Goal: Communication & Community: Share content

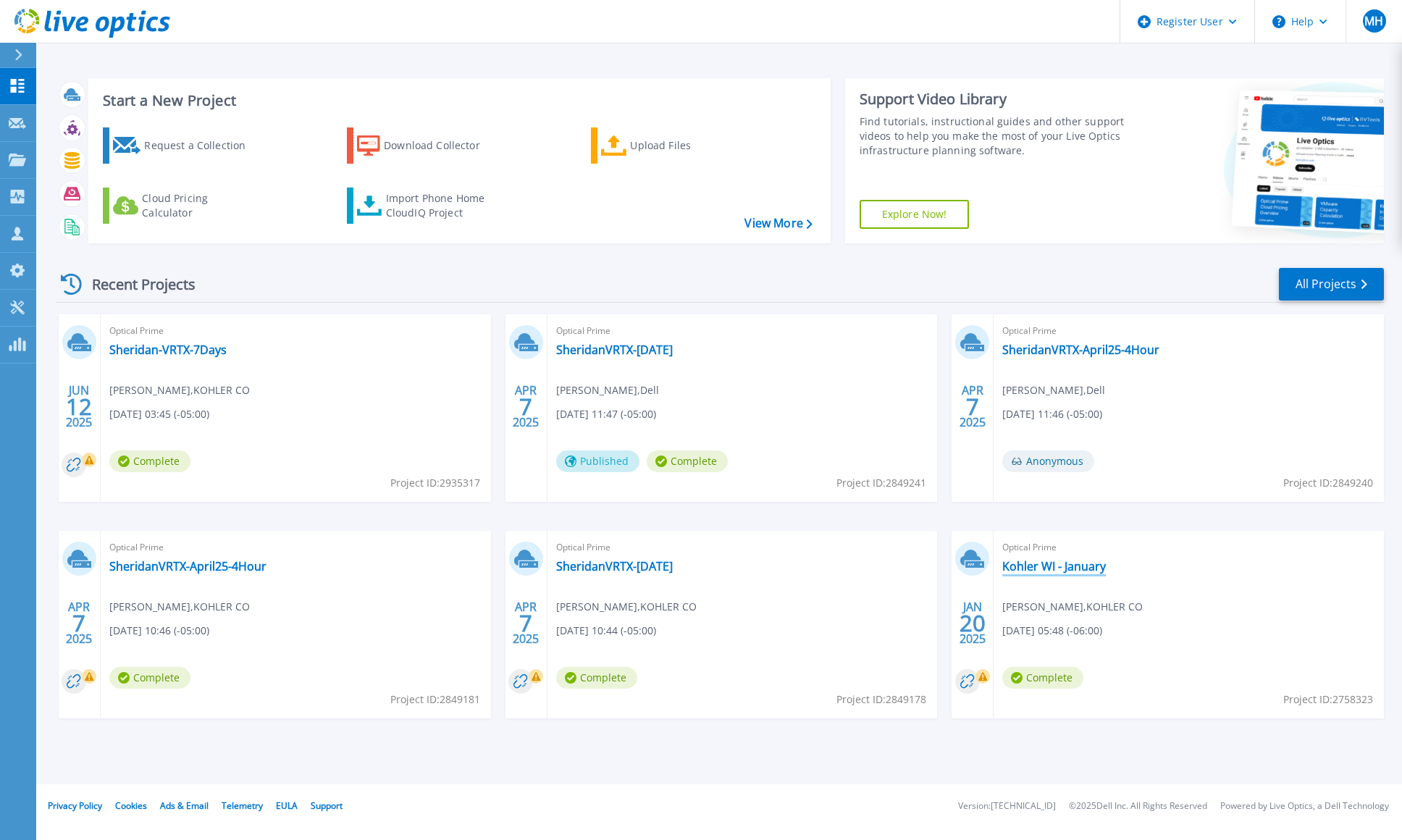
click at [1028, 565] on link "Kohler WI - January" at bounding box center [1054, 565] width 104 height 15
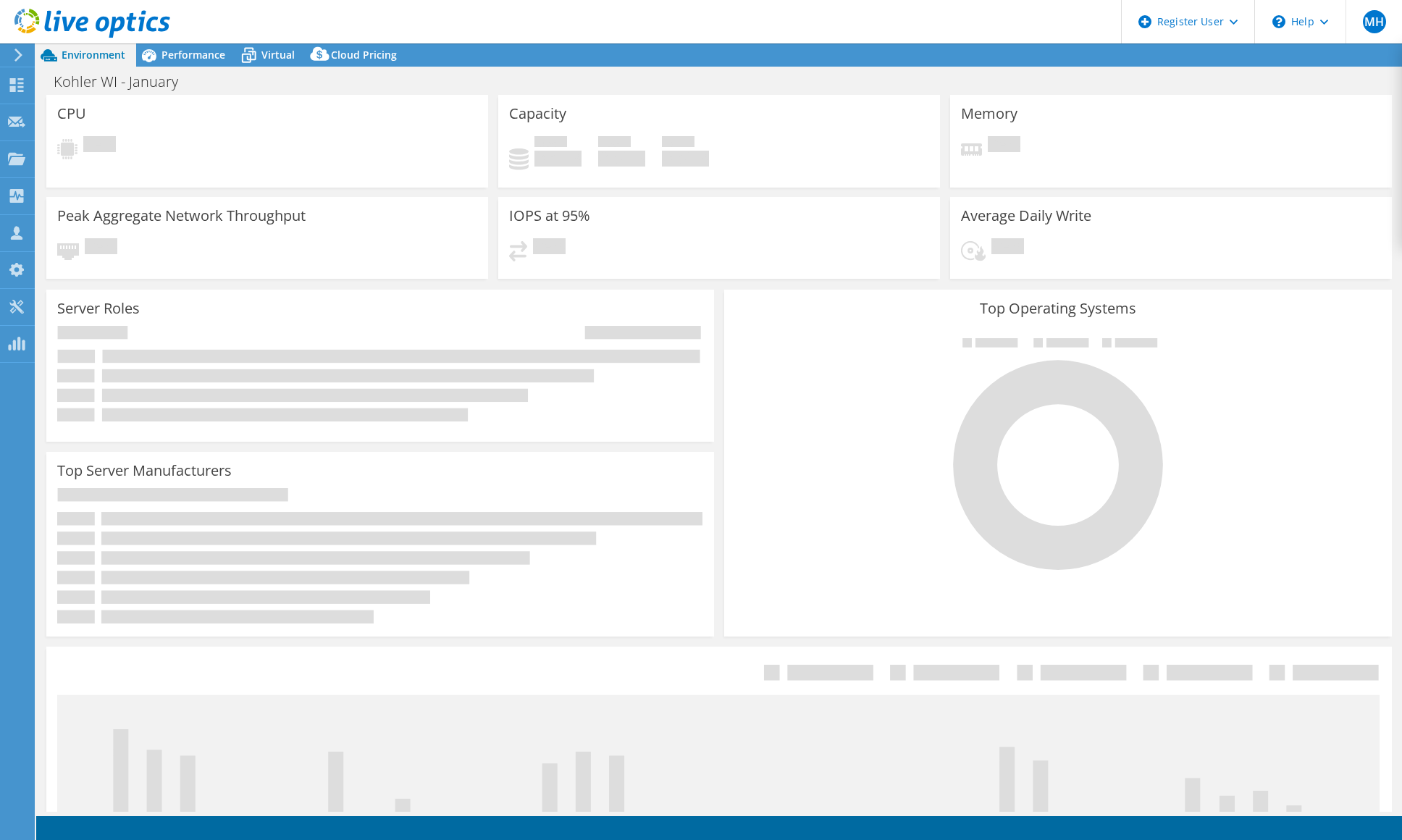
select select "USEast"
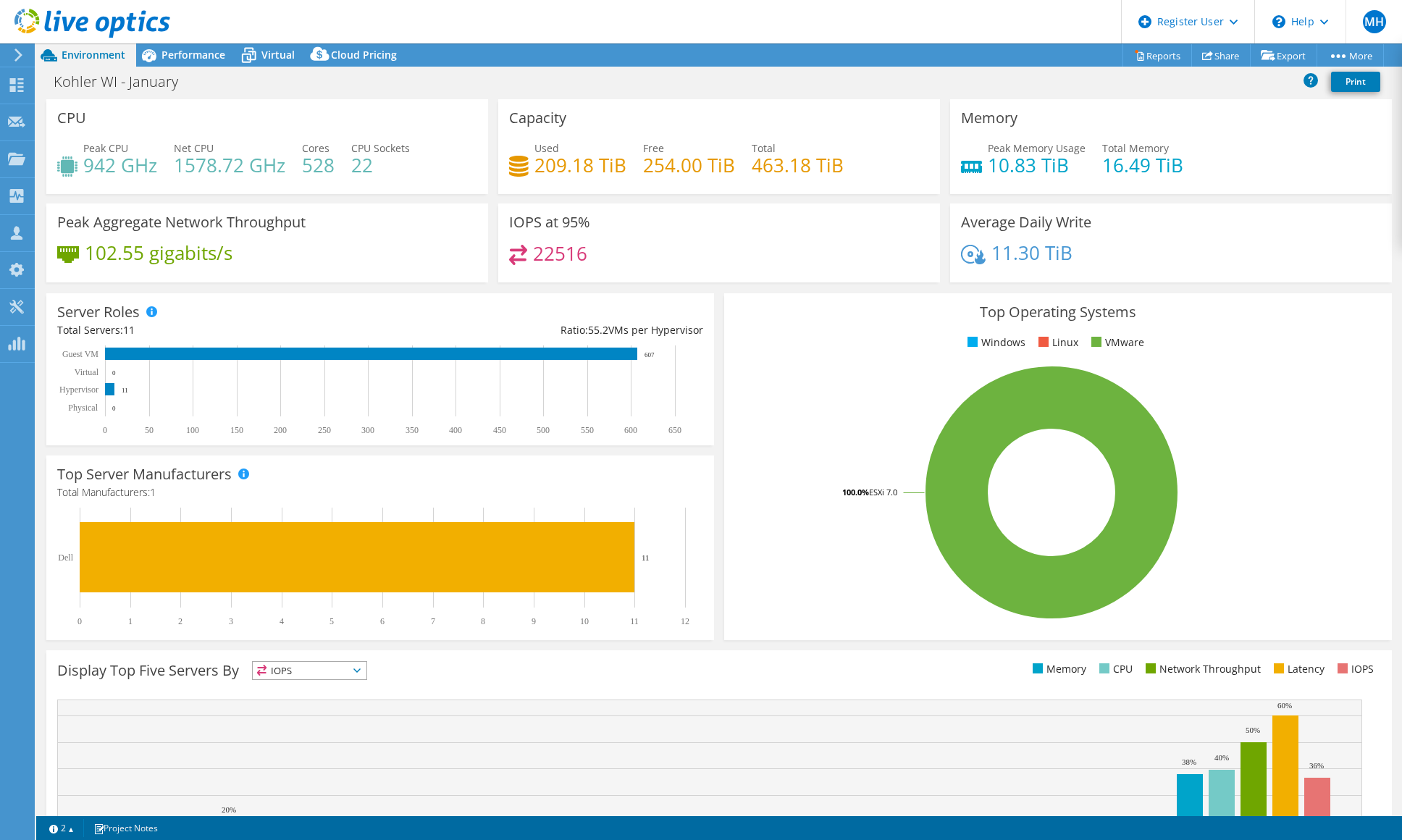
click at [1221, 68] on div "Kohler WI - January Print" at bounding box center [719, 81] width 1366 height 27
click at [1211, 54] on link "Share" at bounding box center [1220, 55] width 59 height 22
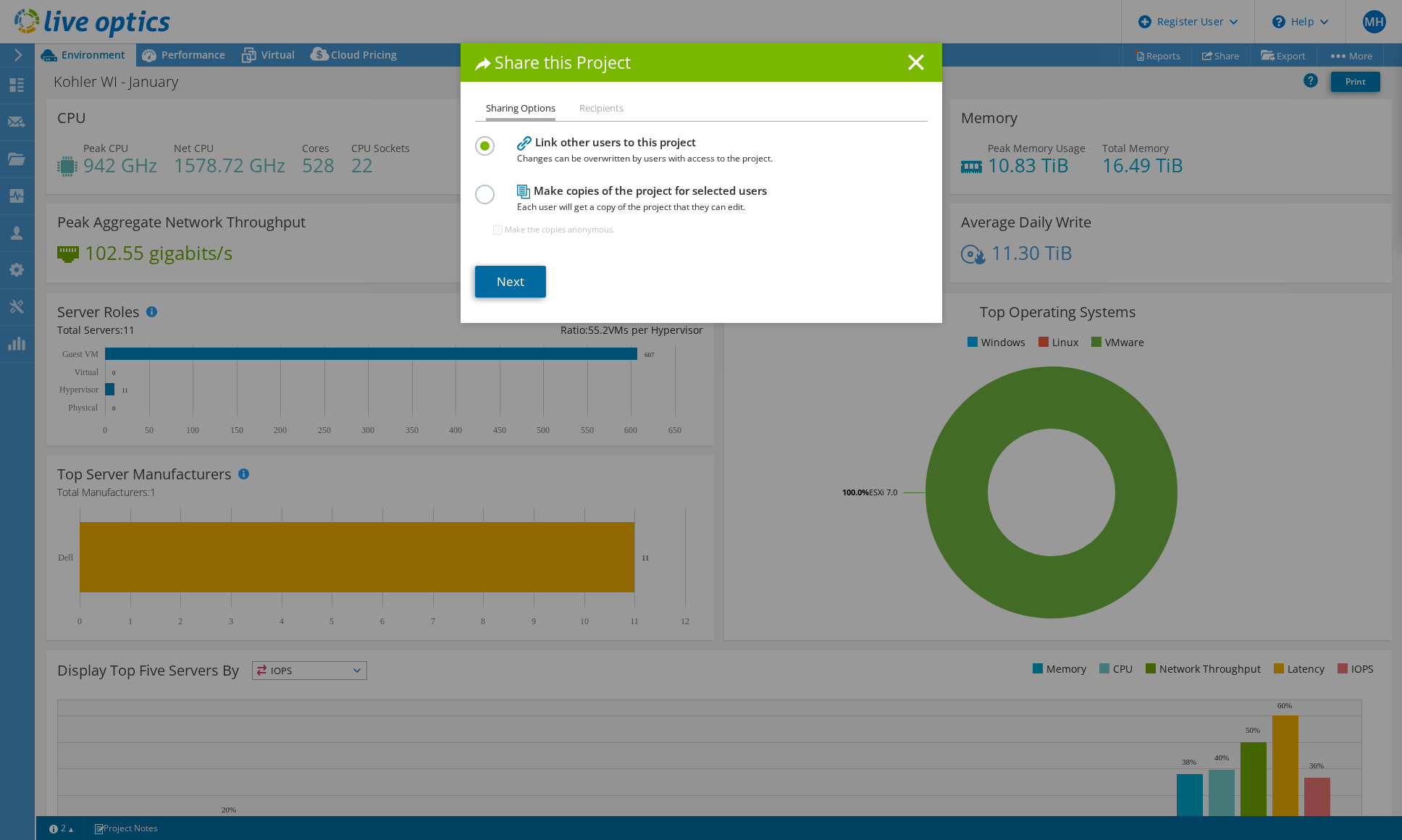
click at [506, 287] on link "Next" at bounding box center [511, 281] width 71 height 32
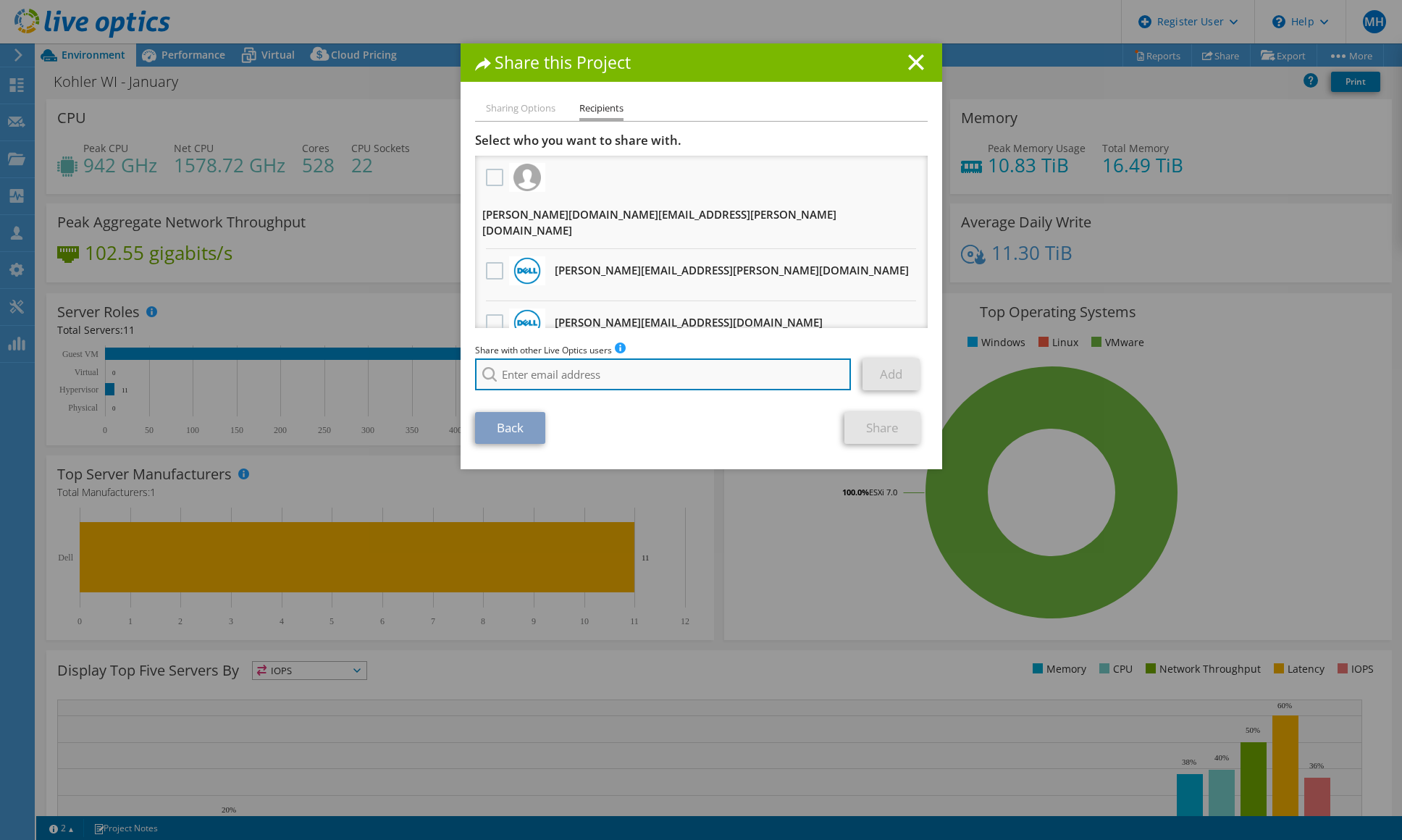
click at [520, 379] on input "search" at bounding box center [663, 374] width 377 height 32
paste input "[PERSON_NAME][EMAIL_ADDRESS][DOMAIN_NAME]"
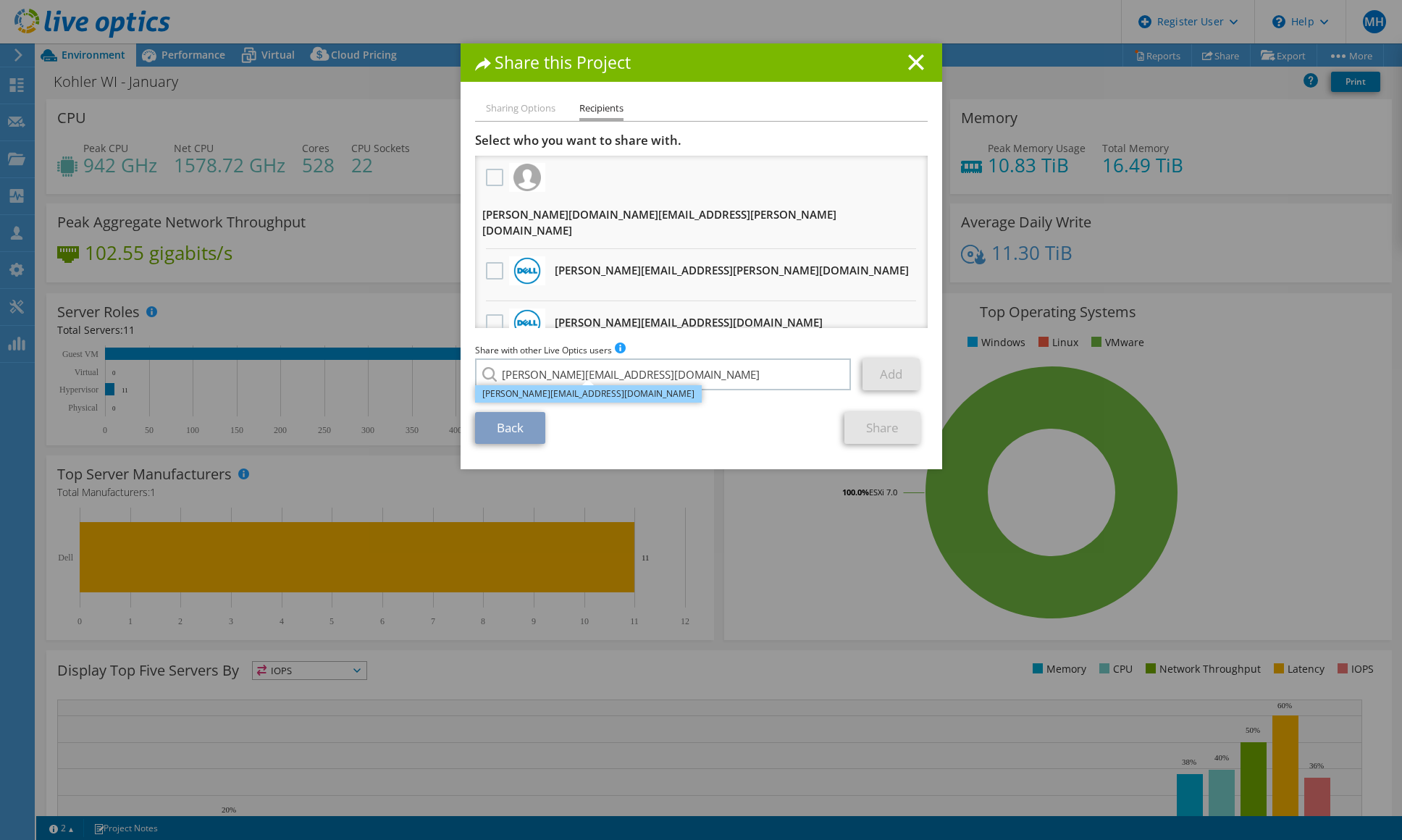
type input "[PERSON_NAME][EMAIL_ADDRESS][DOMAIN_NAME]"
click at [575, 393] on li "[PERSON_NAME][EMAIL_ADDRESS][DOMAIN_NAME]" at bounding box center [589, 384] width 227 height 17
click at [890, 377] on link "Add" at bounding box center [891, 374] width 57 height 32
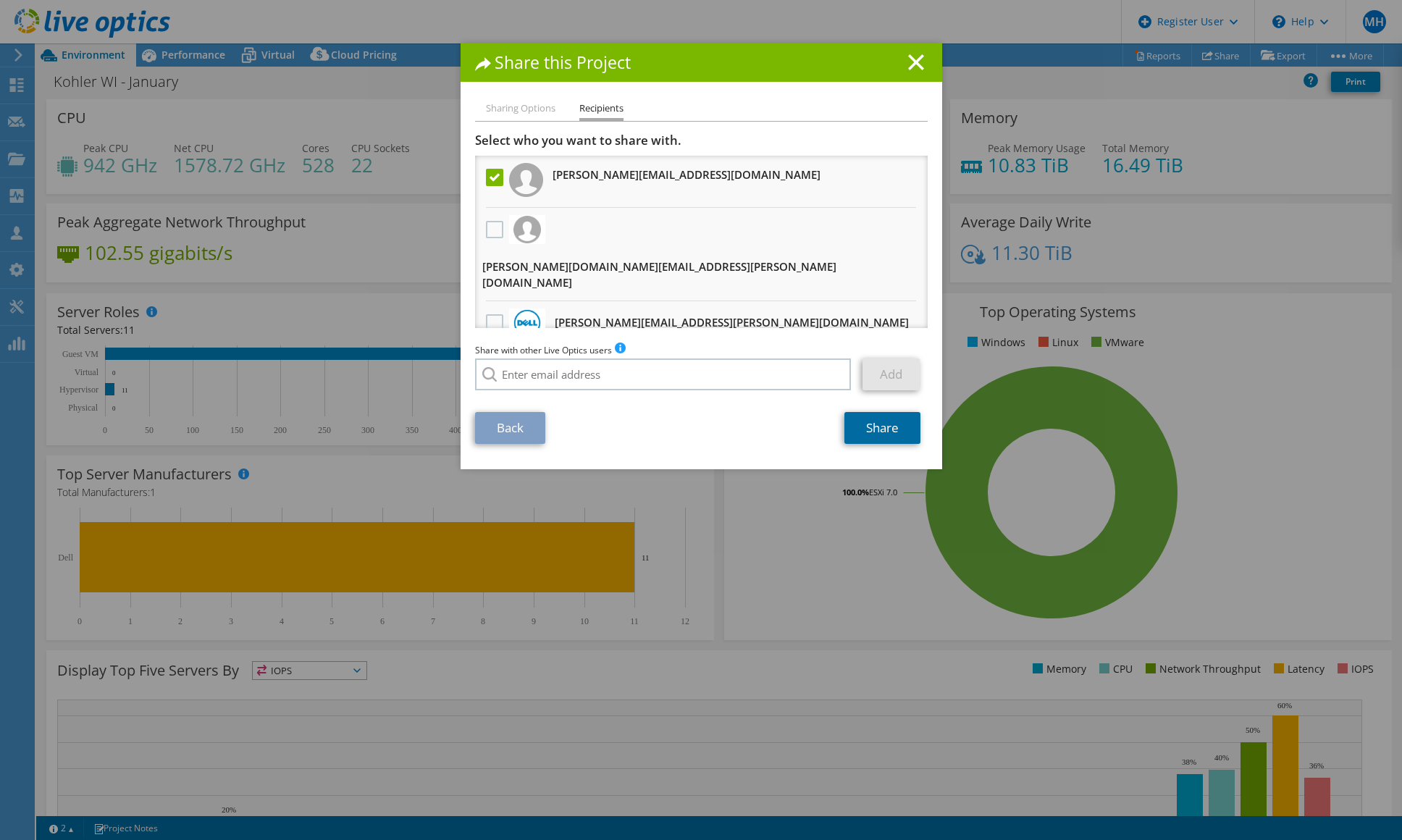
click at [874, 425] on link "Share" at bounding box center [882, 427] width 76 height 32
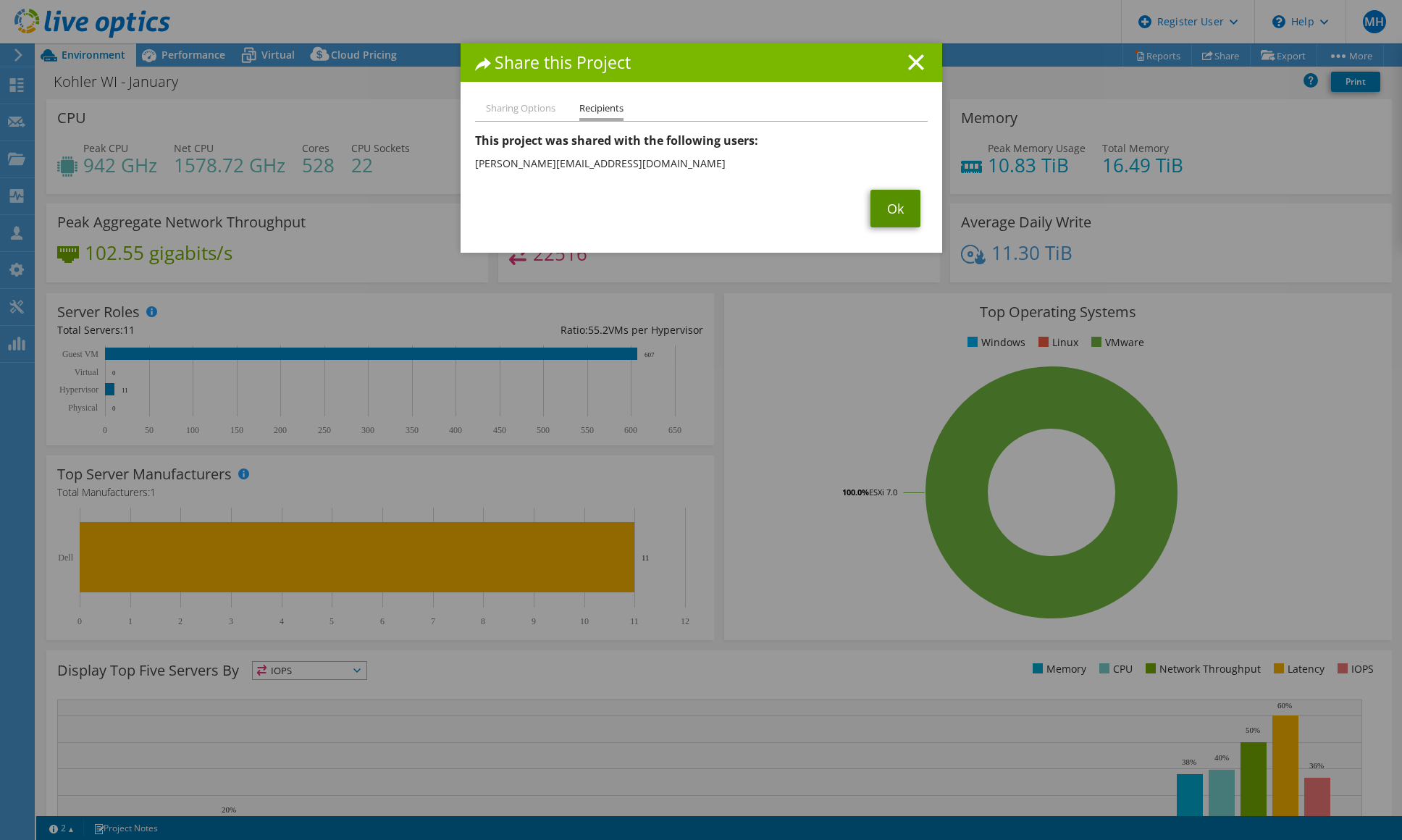
click at [886, 203] on link "Ok" at bounding box center [895, 208] width 50 height 38
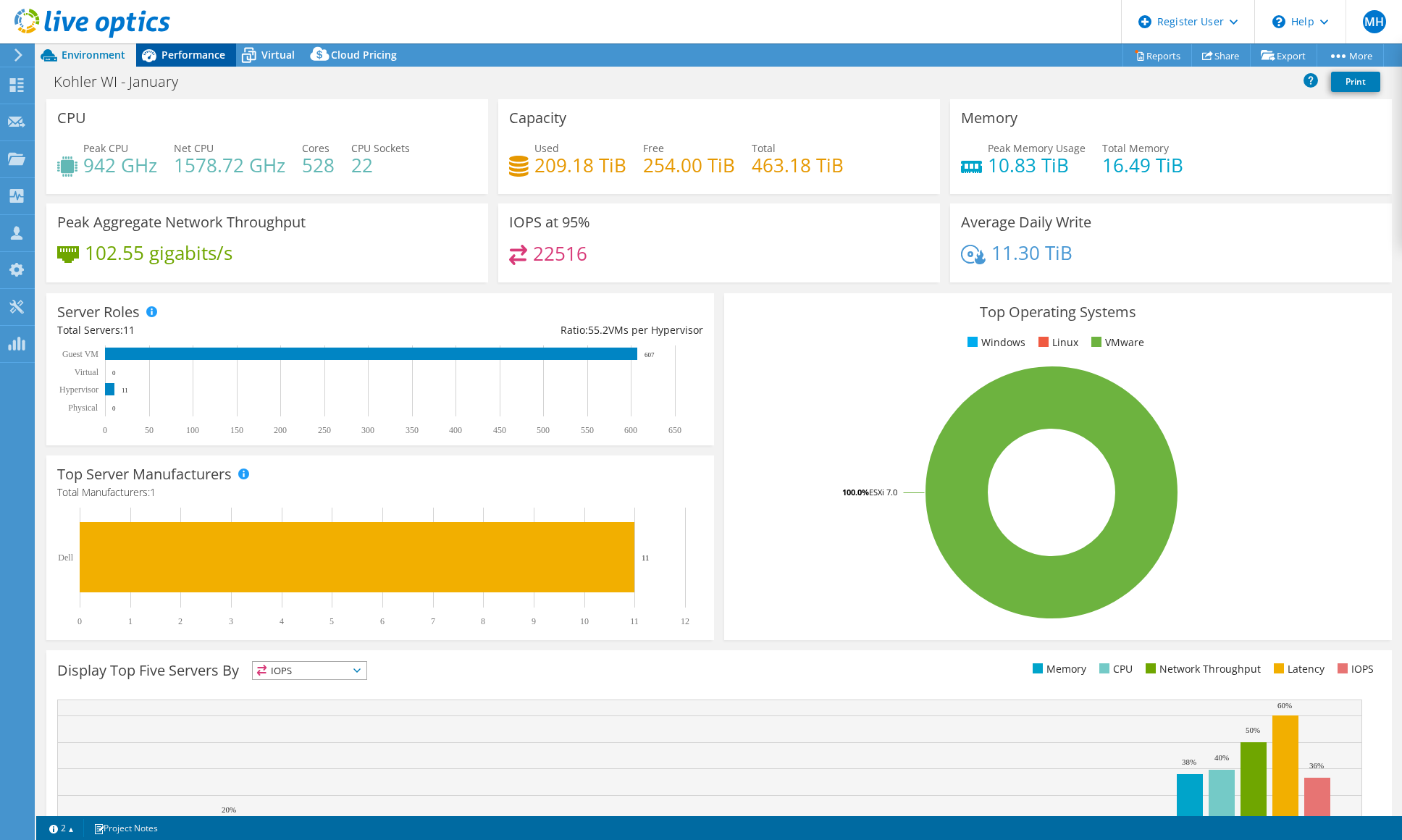
click at [163, 57] on span "Performance" at bounding box center [193, 55] width 63 height 14
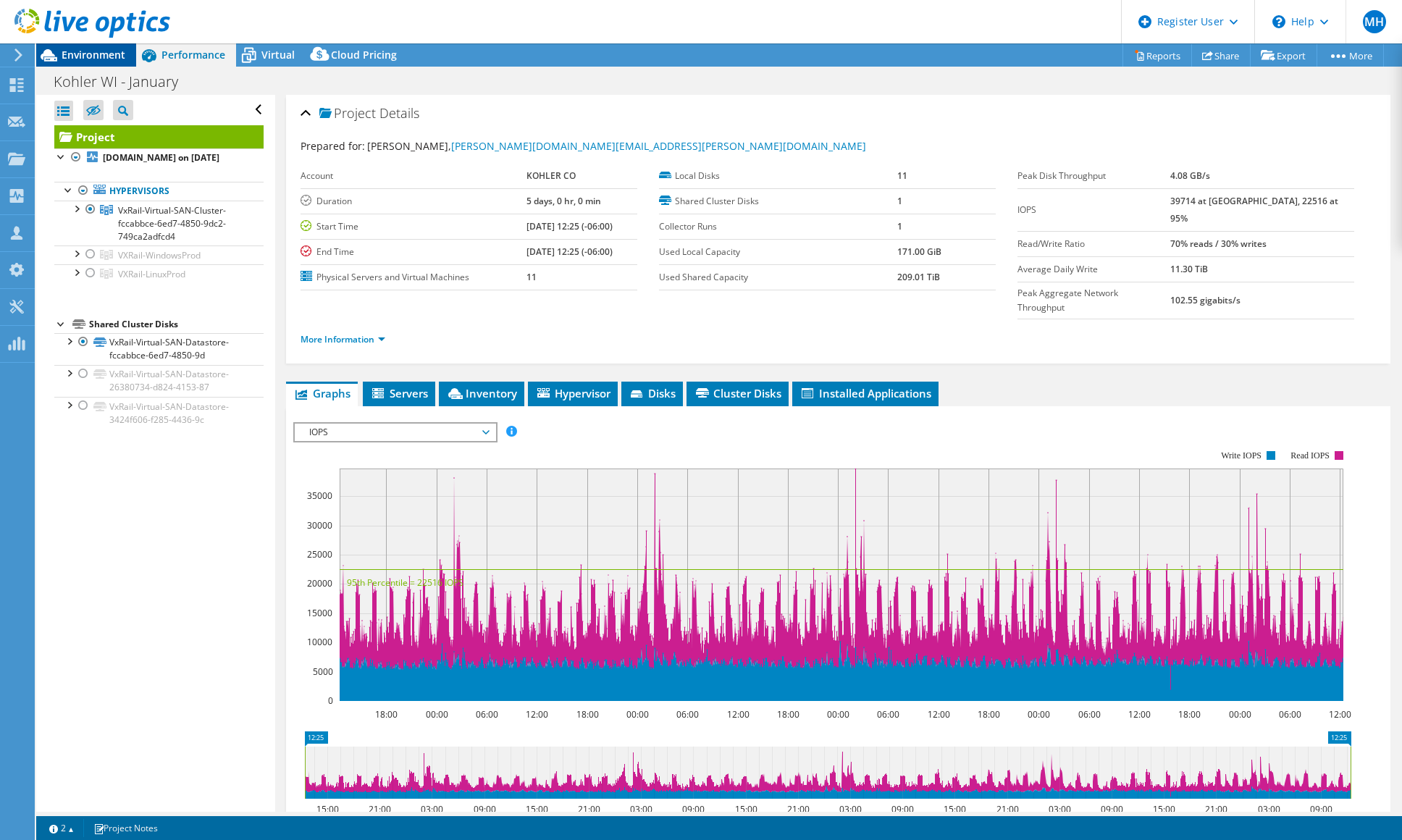
click at [101, 60] on span "Environment" at bounding box center [94, 55] width 63 height 14
